Goal: Transaction & Acquisition: Purchase product/service

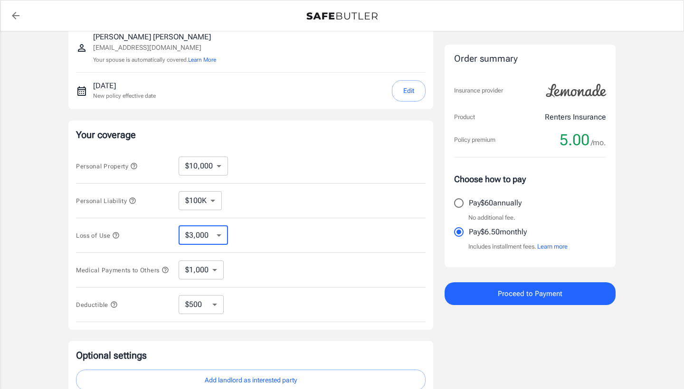
scroll to position [98, 0]
select select "250"
select select "500"
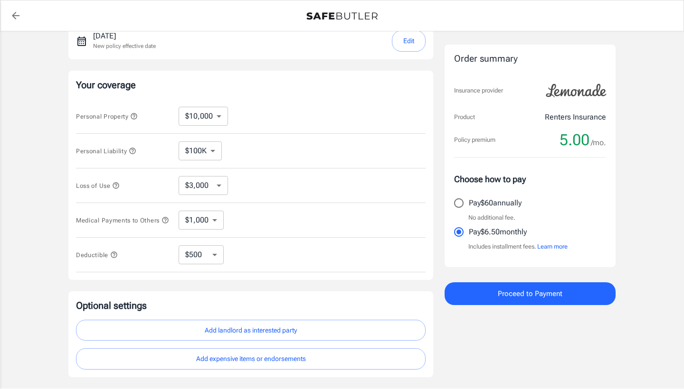
scroll to position [147, 0]
click at [117, 258] on icon "button" at bounding box center [114, 256] width 6 height 6
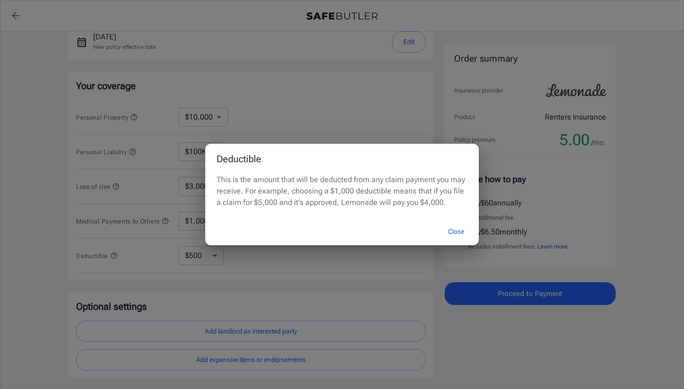
click at [452, 227] on button "Close" at bounding box center [456, 232] width 38 height 20
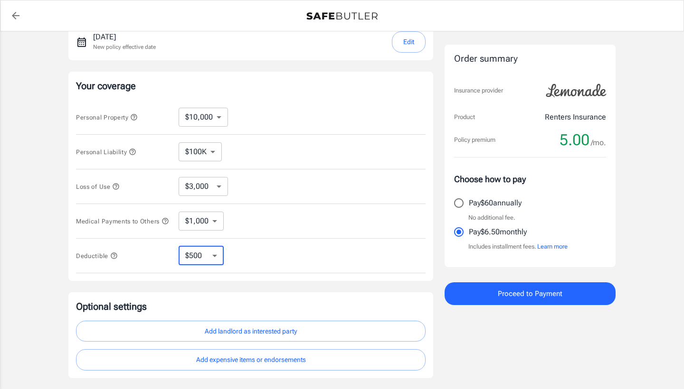
select select "1000"
select select "2500"
click at [111, 258] on icon "button" at bounding box center [114, 256] width 8 height 8
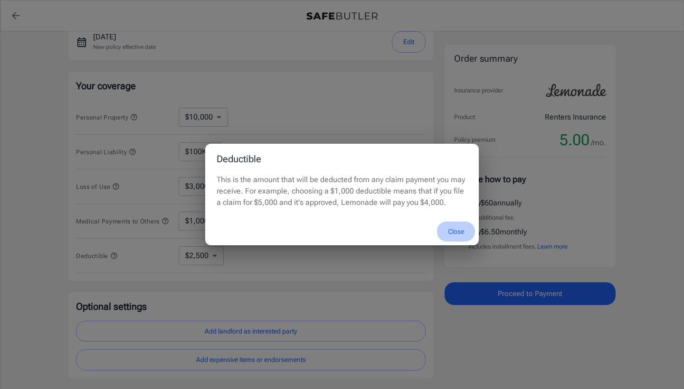
click at [454, 229] on button "Close" at bounding box center [456, 232] width 38 height 20
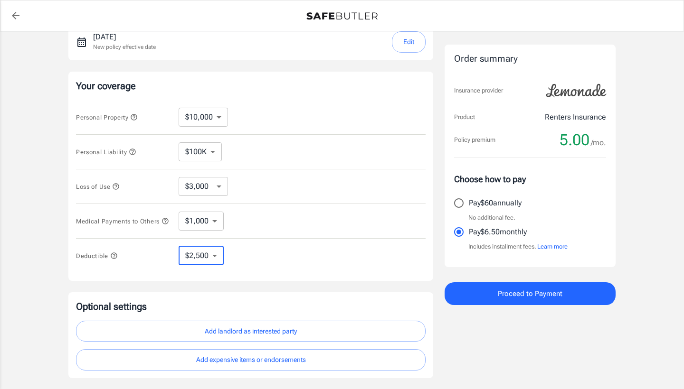
select select "250"
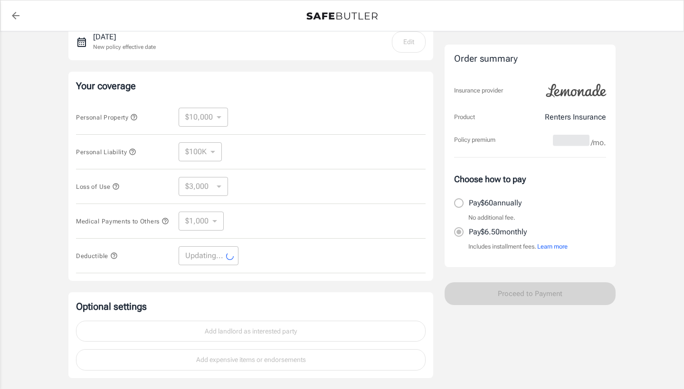
select select "250"
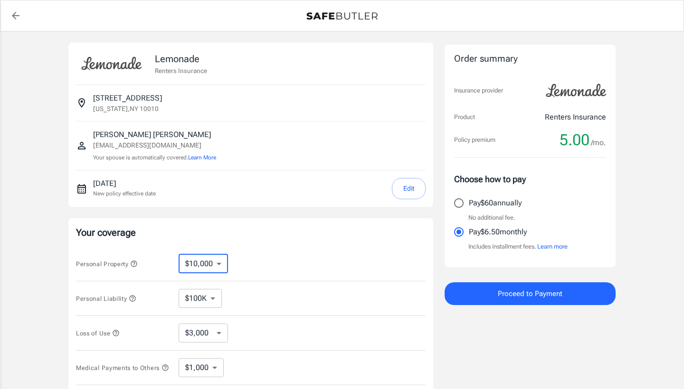
scroll to position [0, 0]
click at [411, 196] on button "Edit" at bounding box center [409, 188] width 34 height 21
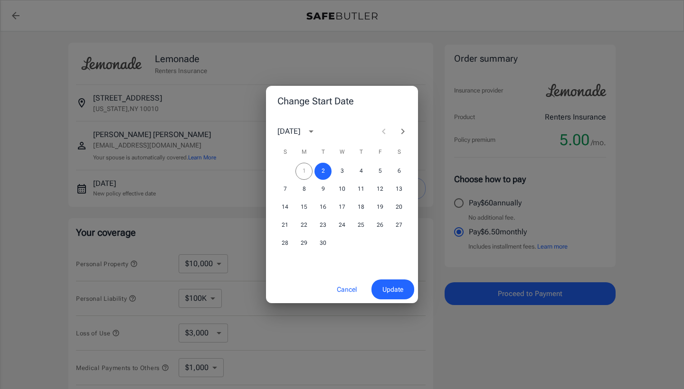
click at [347, 289] on button "Cancel" at bounding box center [347, 290] width 42 height 20
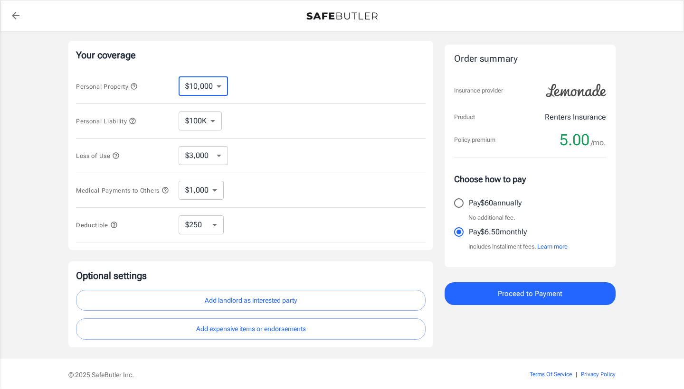
scroll to position [175, 0]
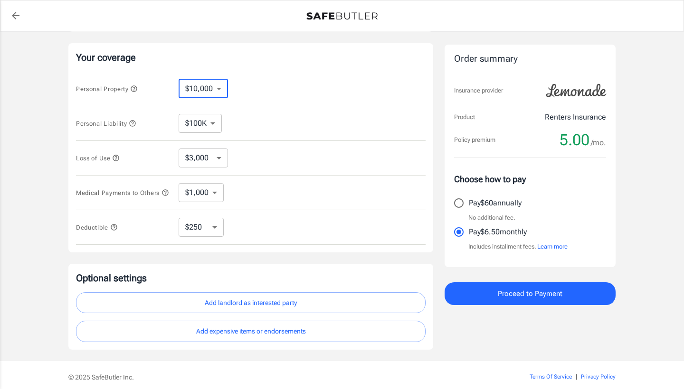
click at [459, 200] on input "Pay $60 annually" at bounding box center [459, 203] width 20 height 20
radio input "true"
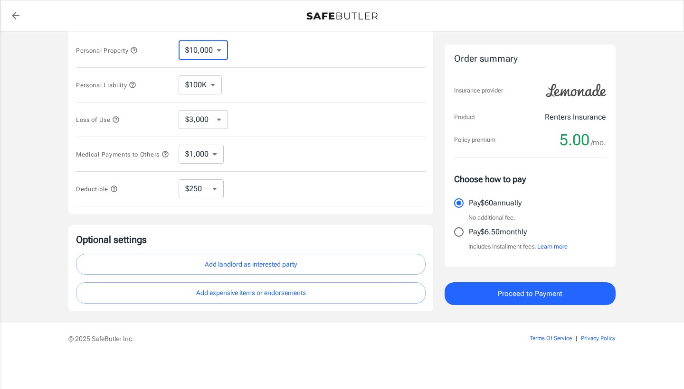
scroll to position [217, 0]
select select "25000"
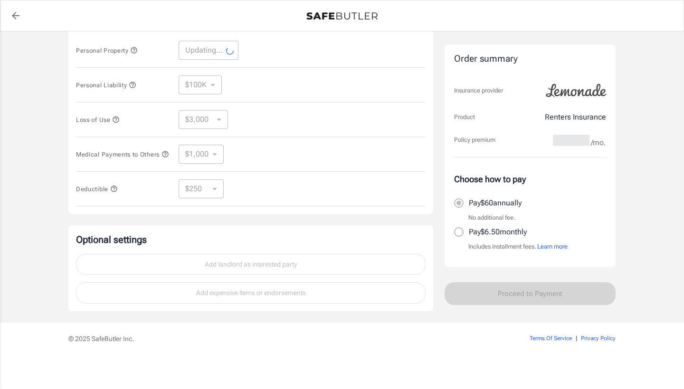
scroll to position [170, 0]
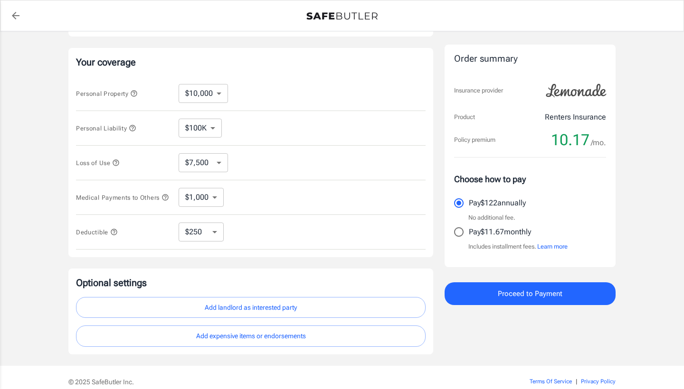
select select "25000"
select select "7500"
select select "10000"
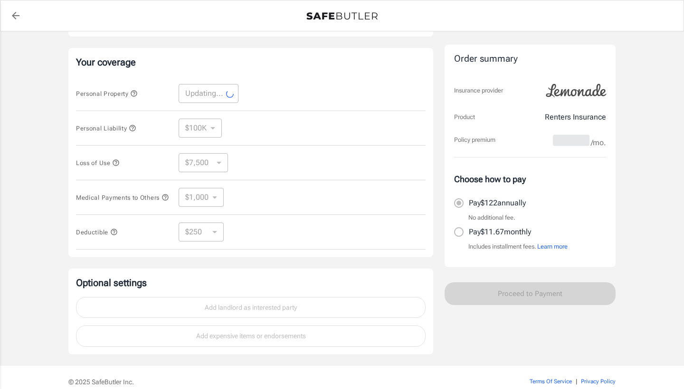
select select "10000"
select select "3000"
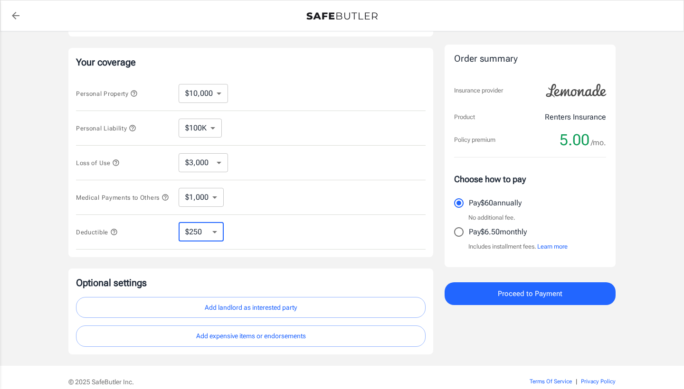
select select "2500"
select select "250"
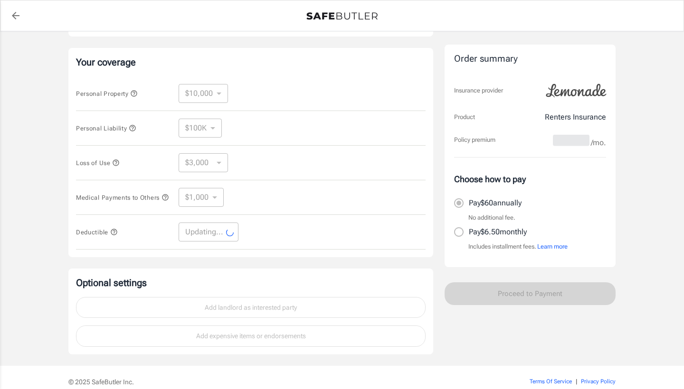
select select "250"
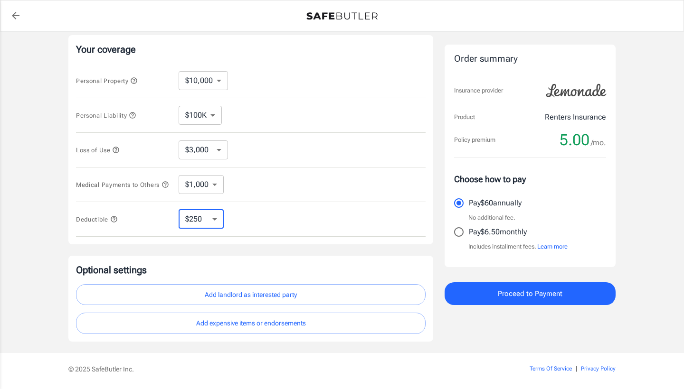
scroll to position [188, 0]
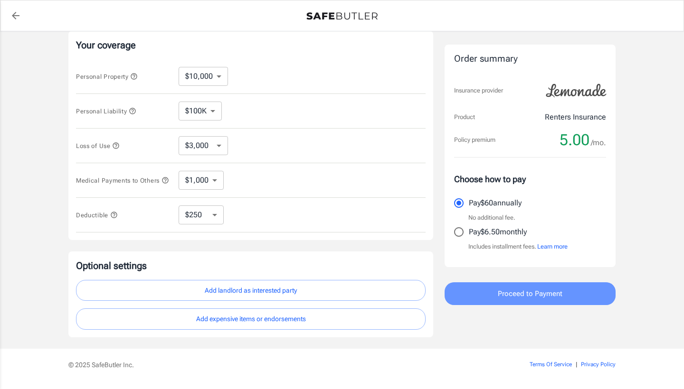
click at [479, 287] on button "Proceed to Payment" at bounding box center [530, 294] width 171 height 23
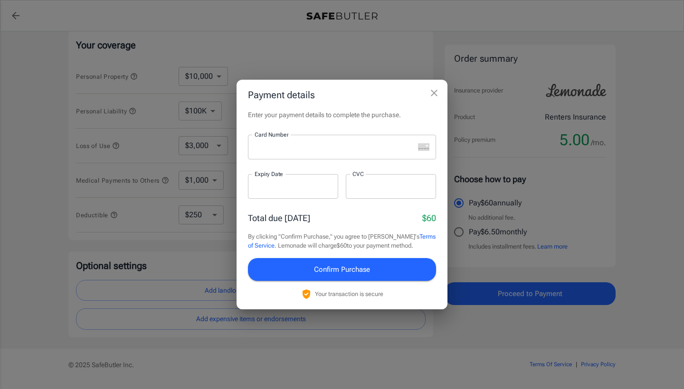
click at [350, 140] on div at bounding box center [331, 147] width 166 height 25
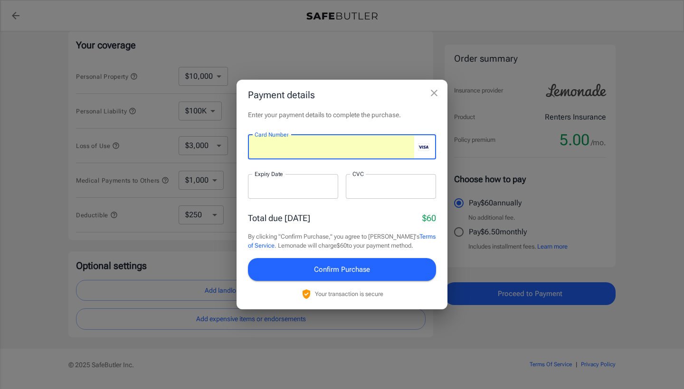
click at [309, 192] on div at bounding box center [293, 186] width 90 height 25
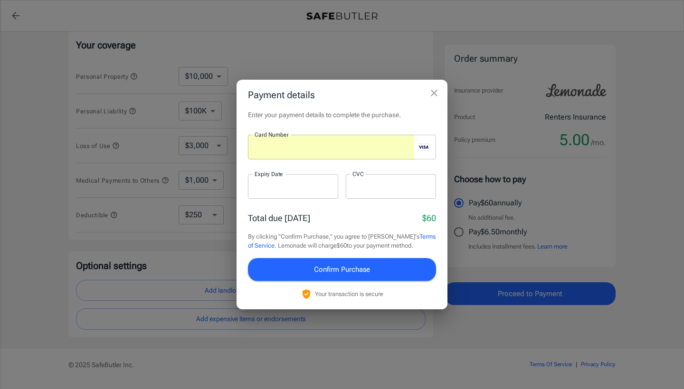
click at [268, 192] on div at bounding box center [293, 186] width 90 height 25
click at [370, 181] on div at bounding box center [391, 186] width 90 height 25
click at [381, 192] on div at bounding box center [391, 186] width 90 height 25
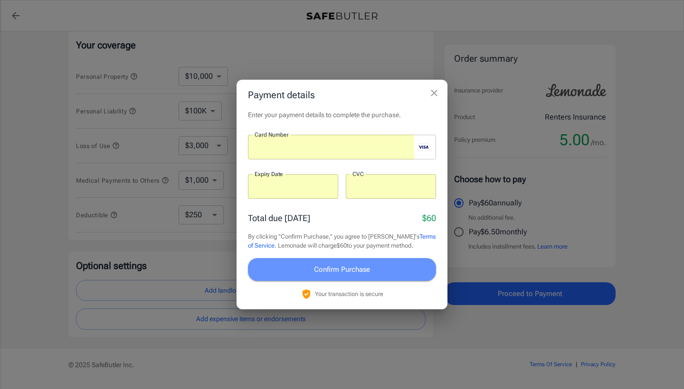
click at [358, 271] on span "Confirm Purchase" at bounding box center [342, 270] width 56 height 12
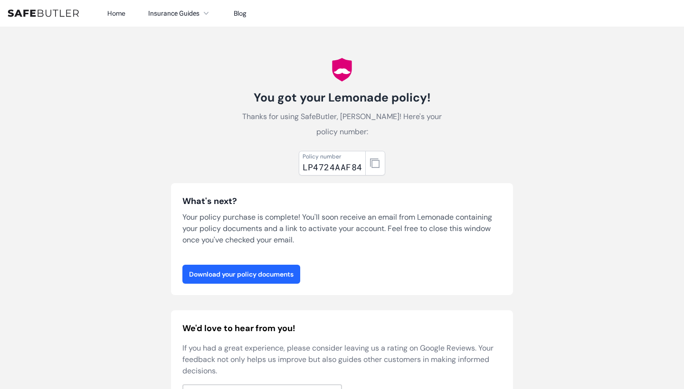
click at [255, 267] on link "Download your policy documents" at bounding box center [241, 274] width 118 height 19
